Goal: Browse casually

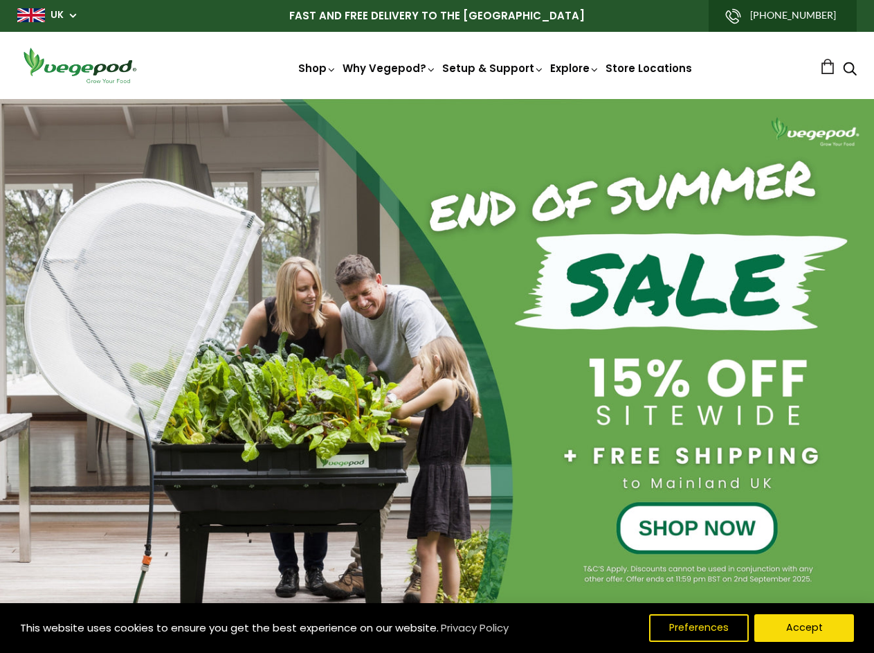
scroll to position [0, 1864]
